Goal: Find specific page/section: Find specific page/section

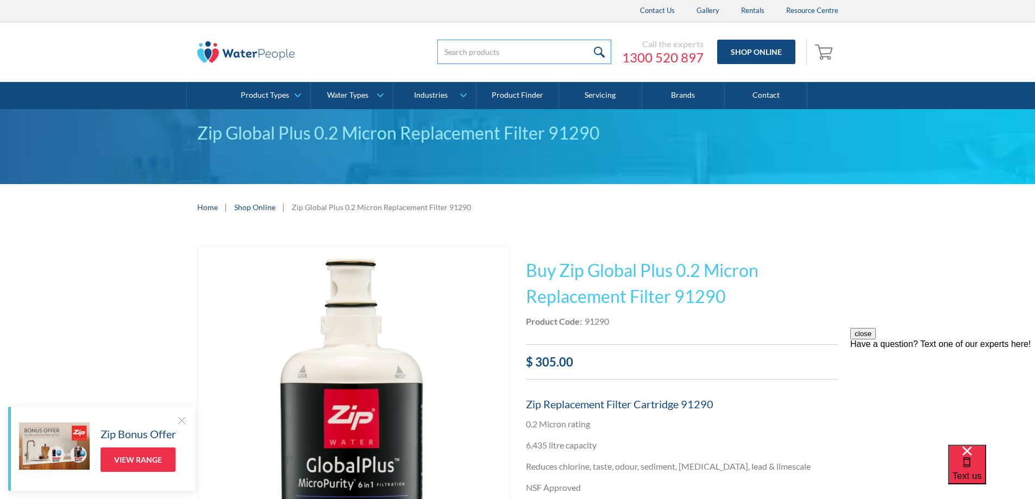
drag, startPoint x: 529, startPoint y: 52, endPoint x: 538, endPoint y: 45, distance: 11.5
click at [530, 52] on input "search" at bounding box center [524, 52] width 174 height 24
type input "ktwfl10"
click at [588, 40] on input "submit" at bounding box center [599, 52] width 23 height 24
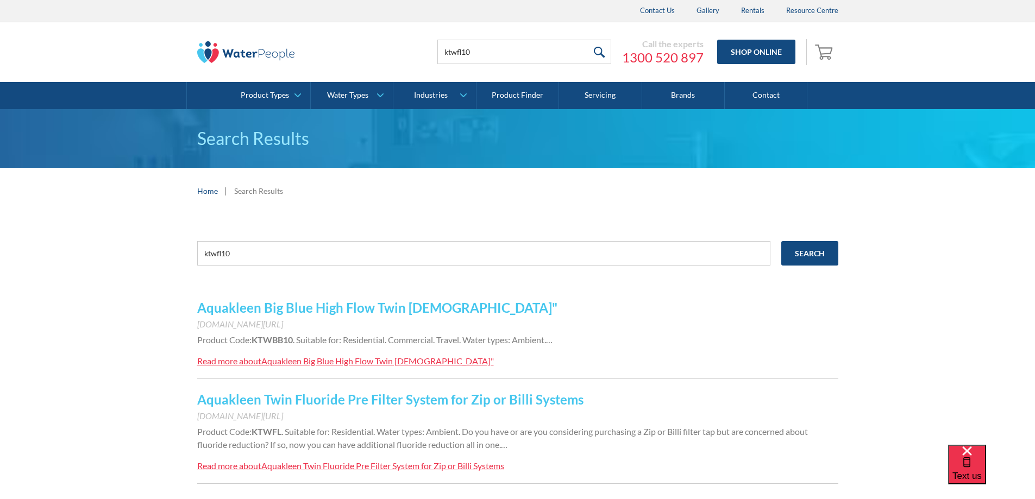
click at [496, 403] on link "Aquakleen Twin Fluoride Pre Filter System for Zip or Billi Systems" at bounding box center [390, 400] width 386 height 16
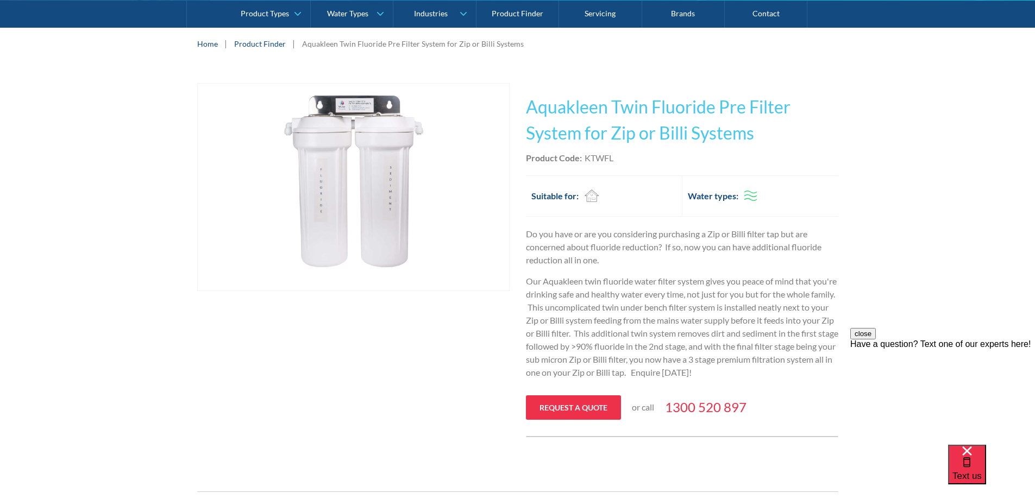
scroll to position [163, 0]
